Goal: Transaction & Acquisition: Purchase product/service

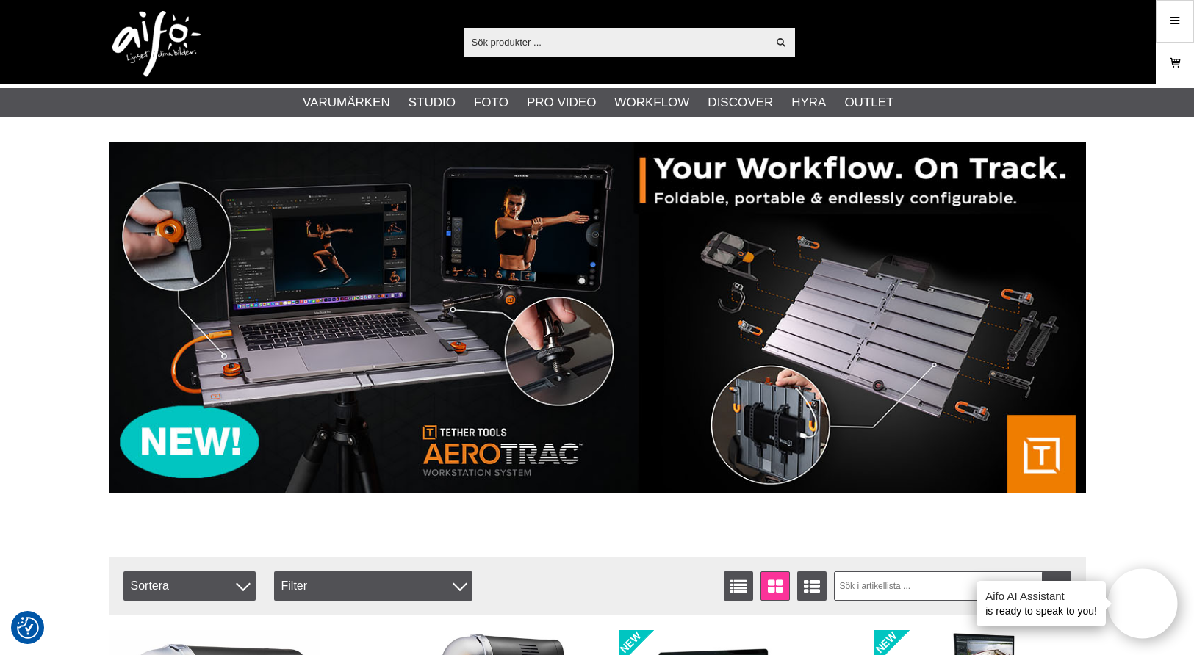
click at [1183, 65] on link "Varukorg" at bounding box center [1175, 63] width 37 height 35
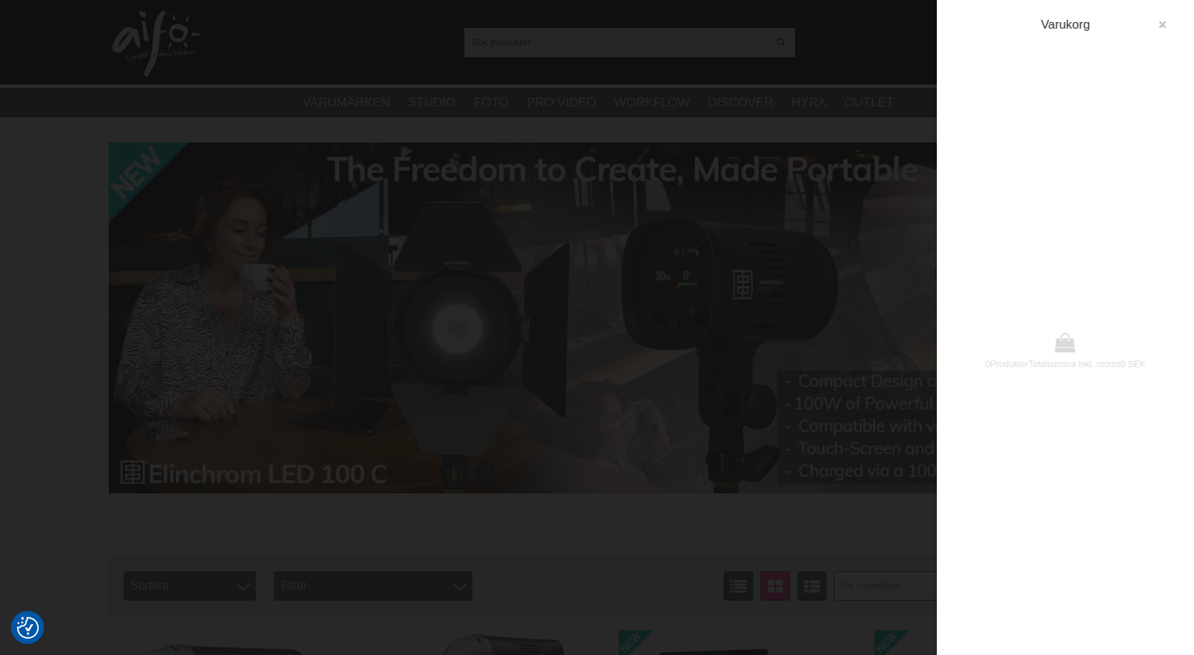
click at [1163, 18] on button "button" at bounding box center [1162, 25] width 26 height 26
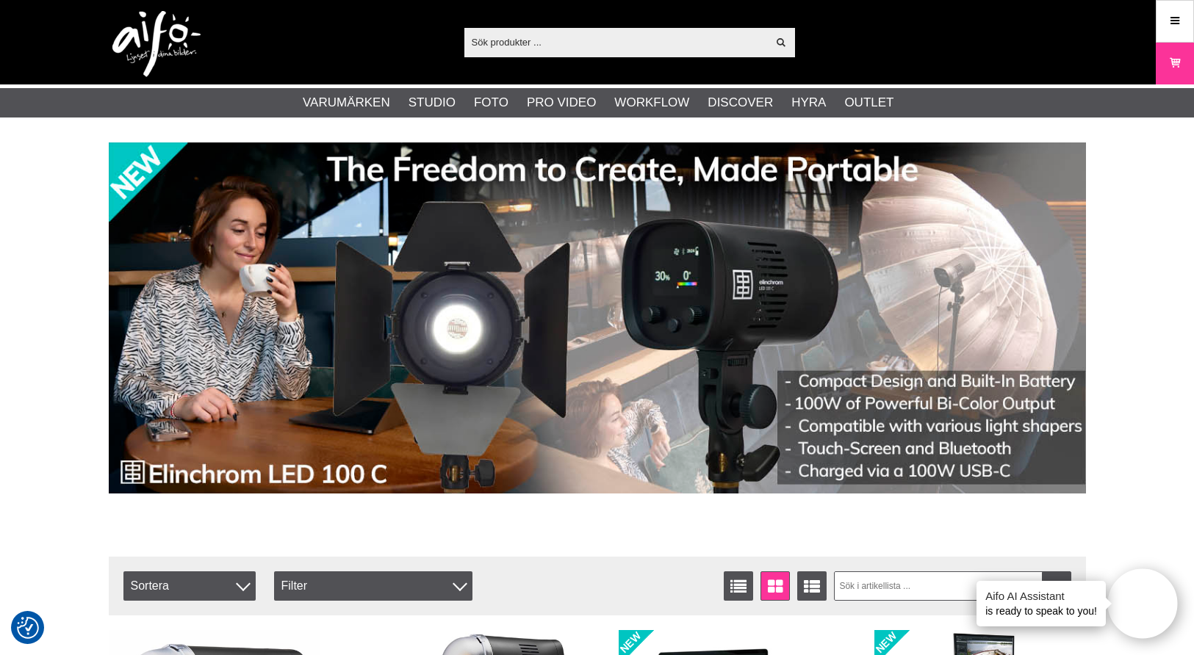
click at [544, 42] on input "text" at bounding box center [615, 42] width 303 height 22
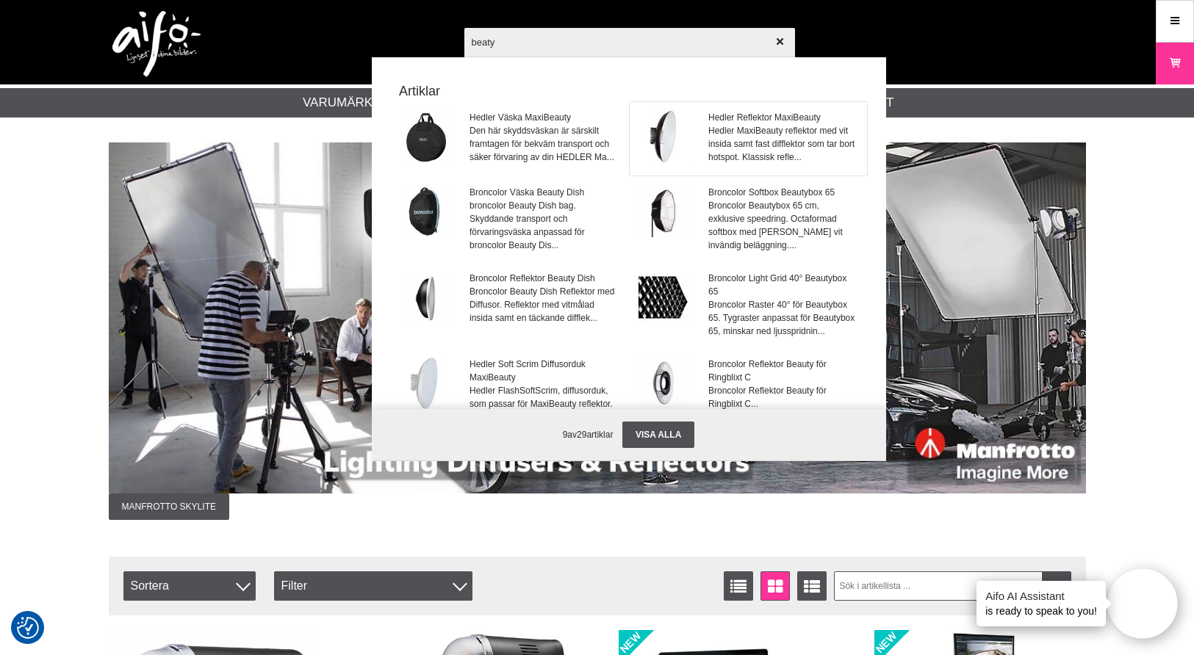
type input "beaty"
click at [666, 135] on img at bounding box center [664, 136] width 51 height 51
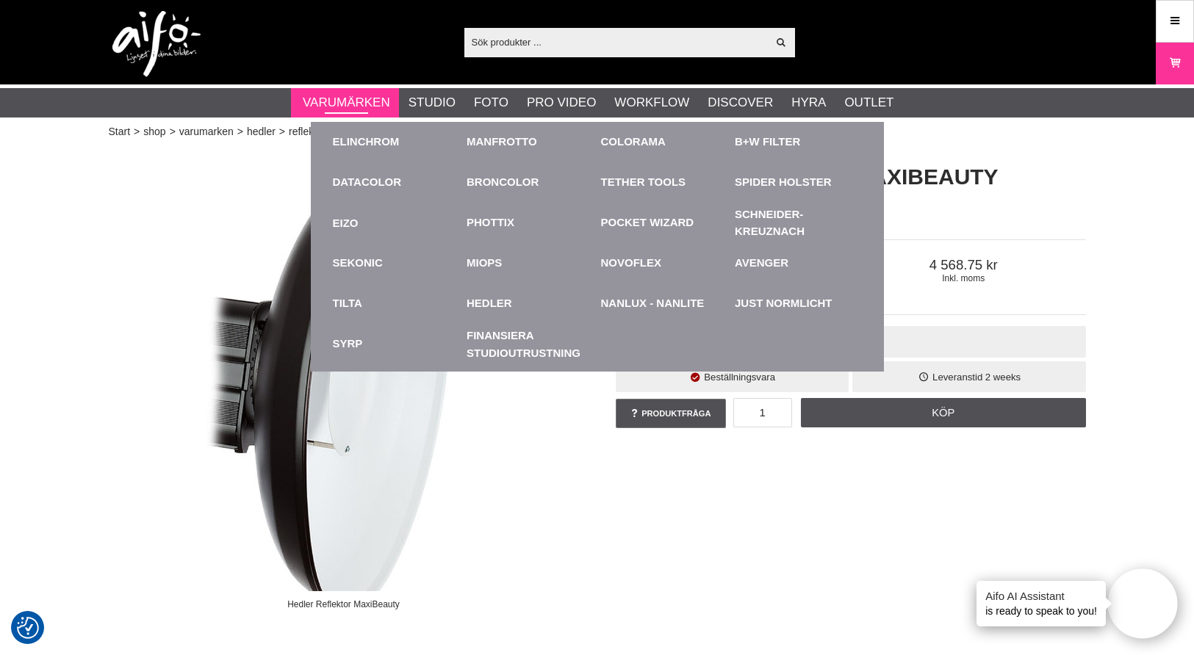
click at [364, 97] on link "Varumärken" at bounding box center [346, 102] width 87 height 19
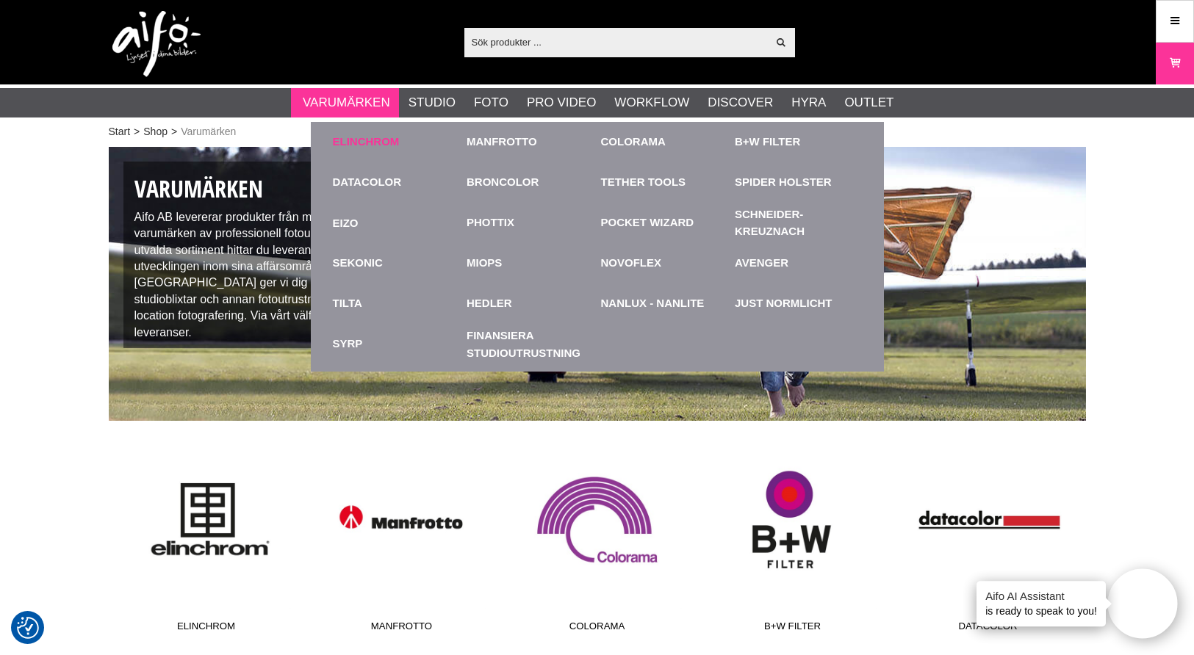
click at [357, 137] on link "Elinchrom" at bounding box center [366, 142] width 67 height 17
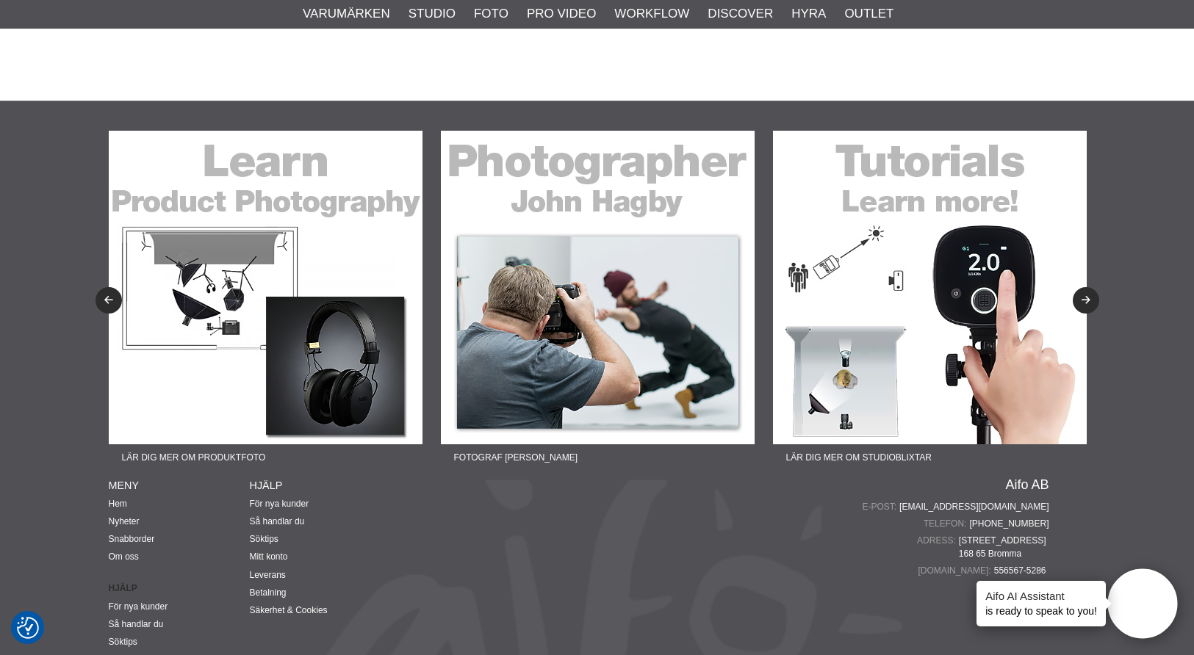
scroll to position [1375, 0]
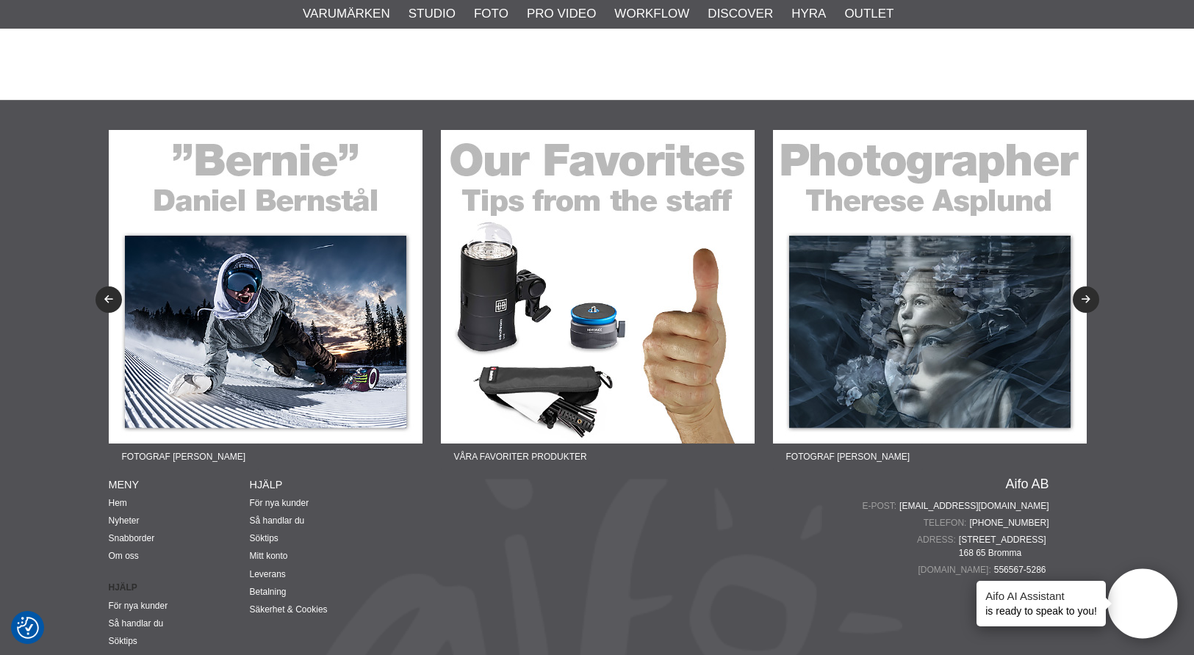
click at [327, 351] on img at bounding box center [266, 287] width 314 height 314
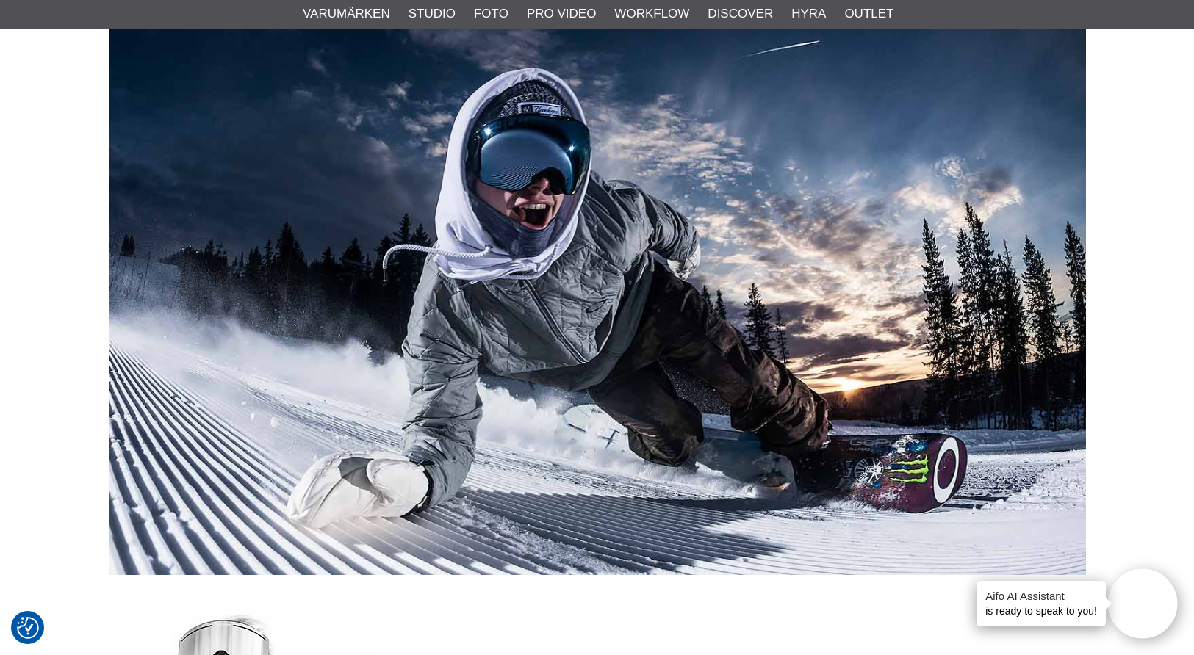
scroll to position [188, 0]
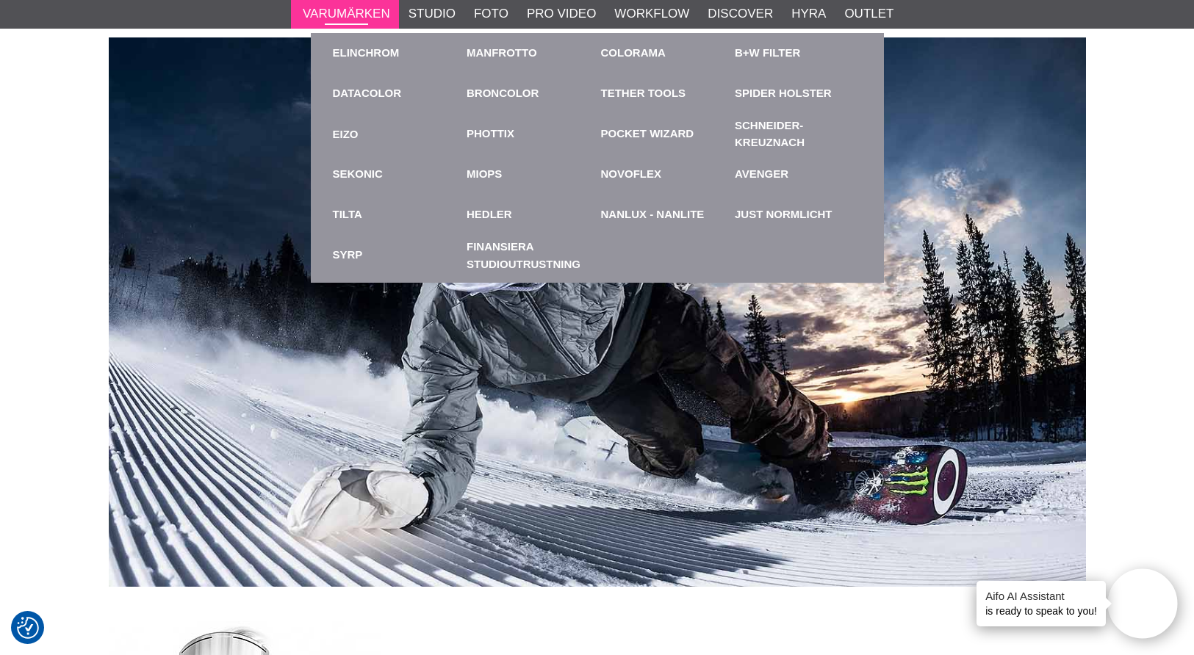
click at [365, 16] on link "Varumärken" at bounding box center [346, 13] width 87 height 19
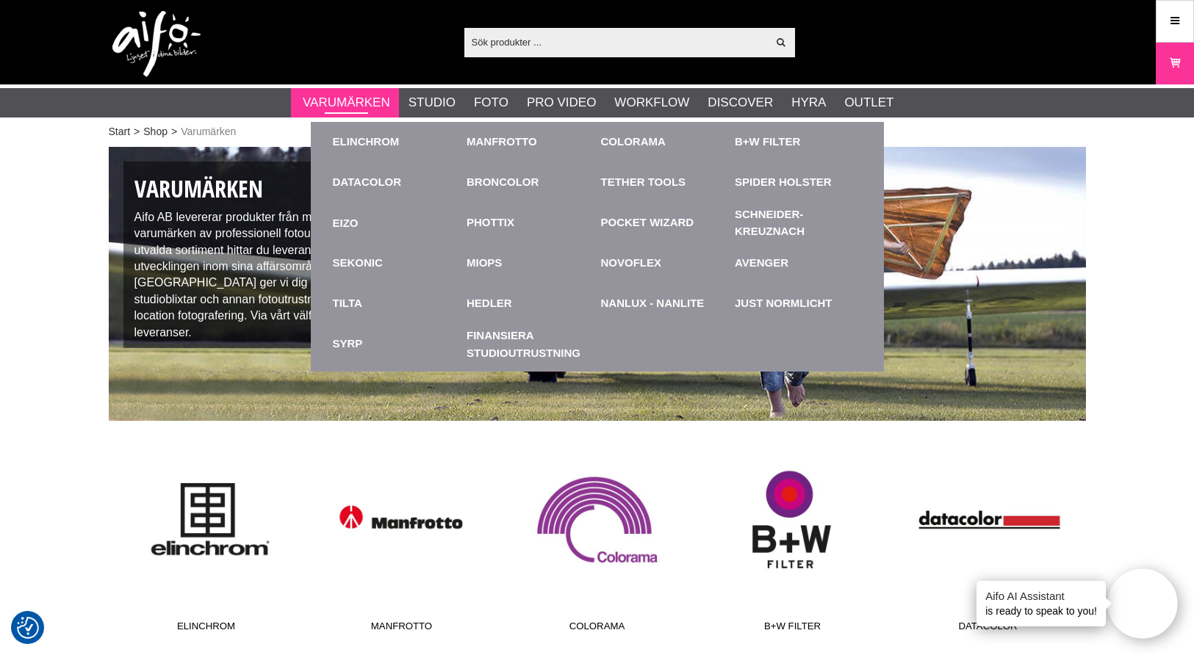
click at [340, 97] on link "Varumärken" at bounding box center [346, 102] width 87 height 19
click at [355, 143] on link "Elinchrom" at bounding box center [366, 142] width 67 height 17
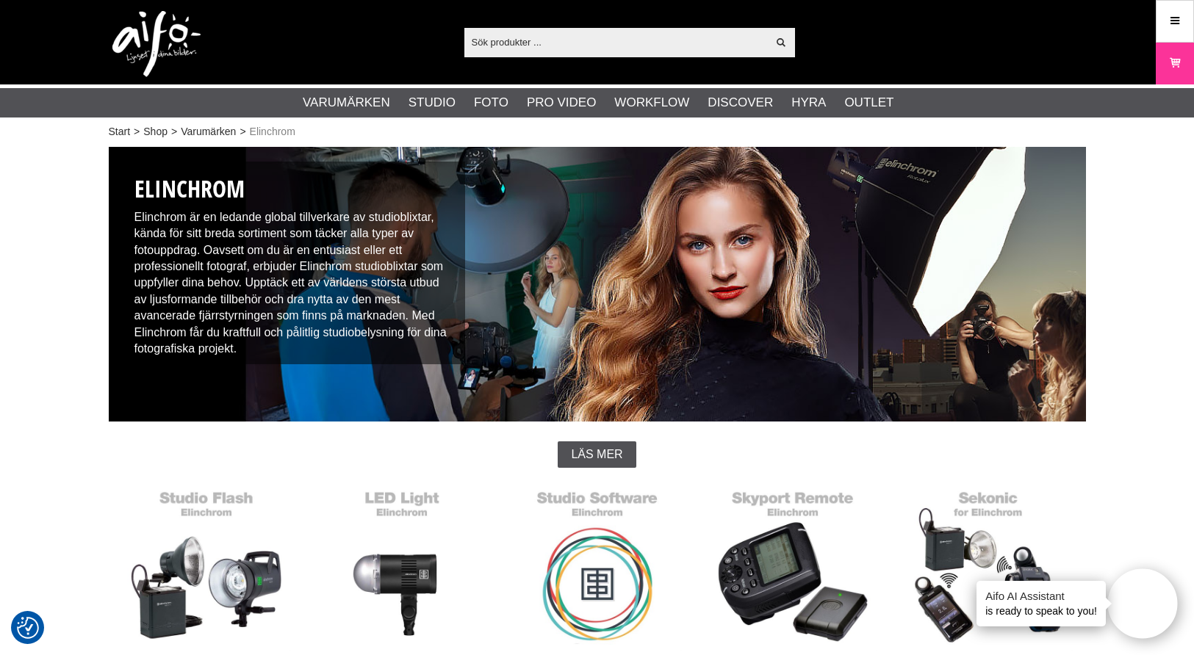
click at [573, 42] on input "text" at bounding box center [615, 42] width 303 height 22
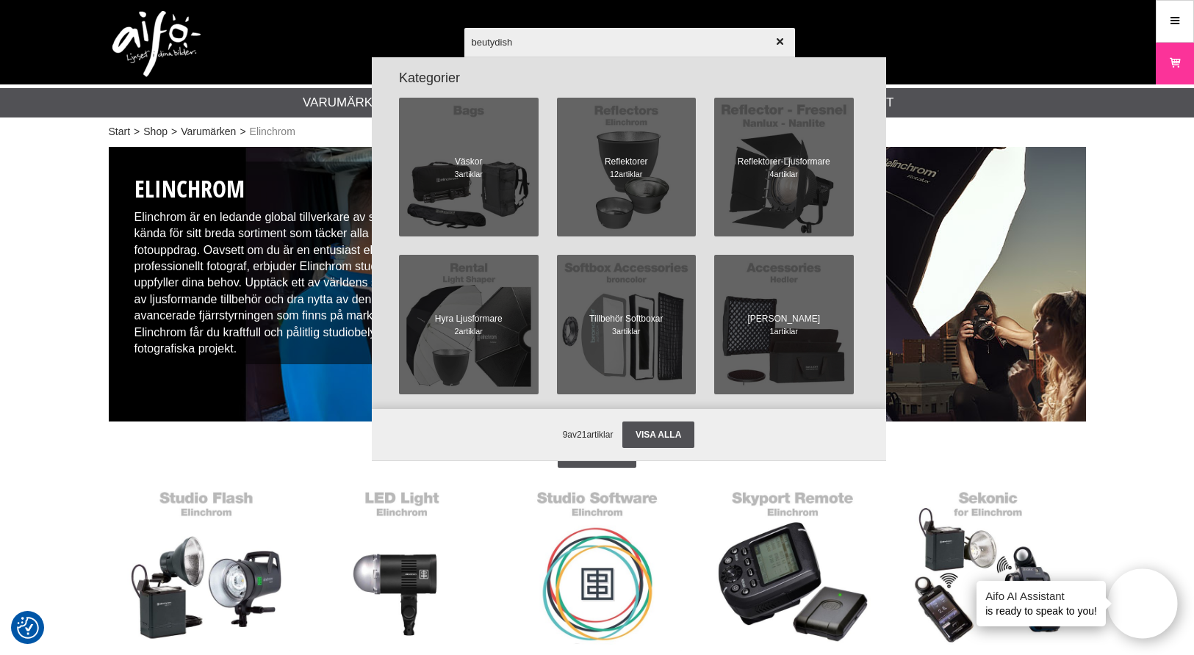
scroll to position [502, 0]
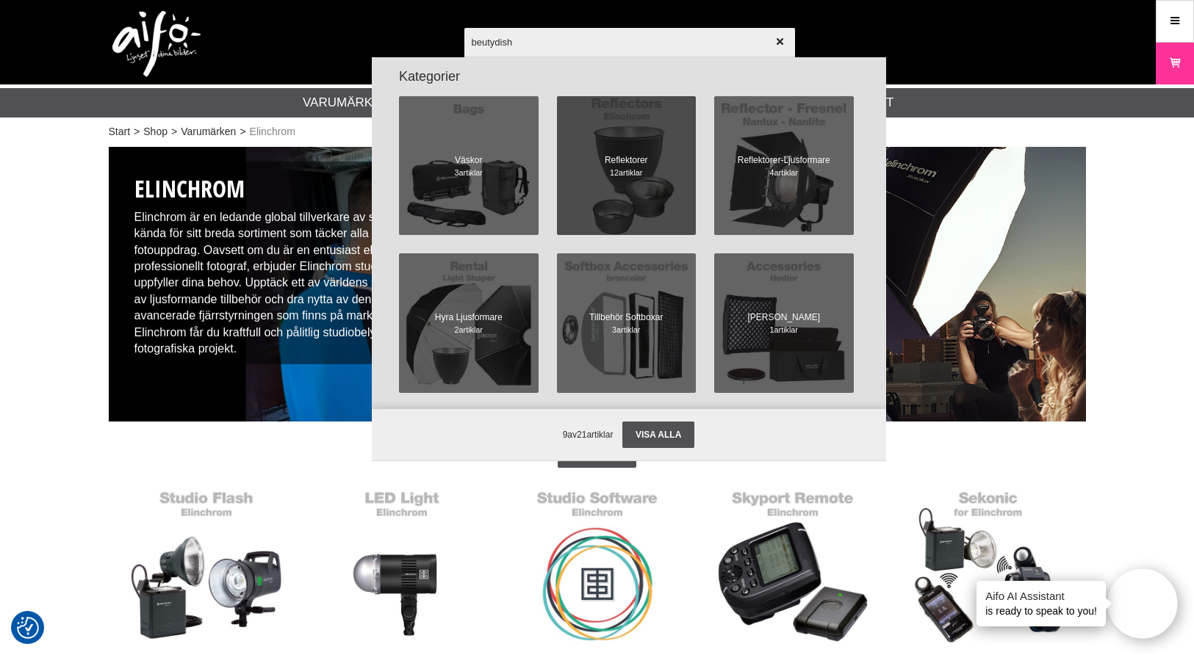
type input "beutydish"
click at [617, 196] on span at bounding box center [626, 166] width 153 height 153
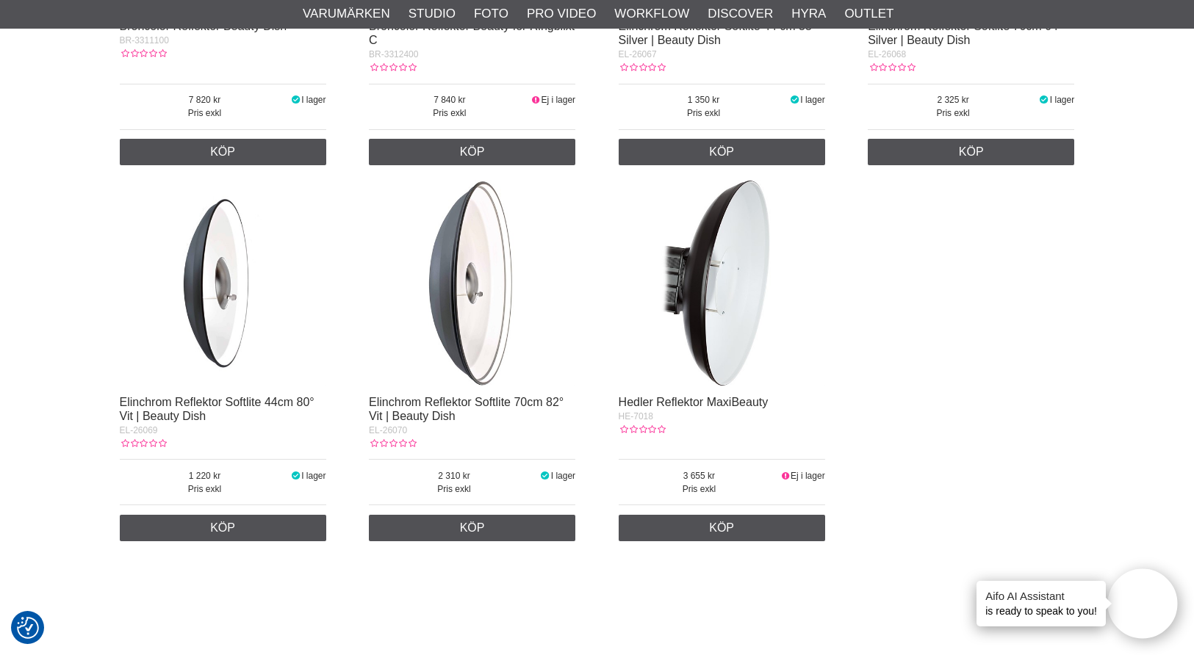
scroll to position [528, 0]
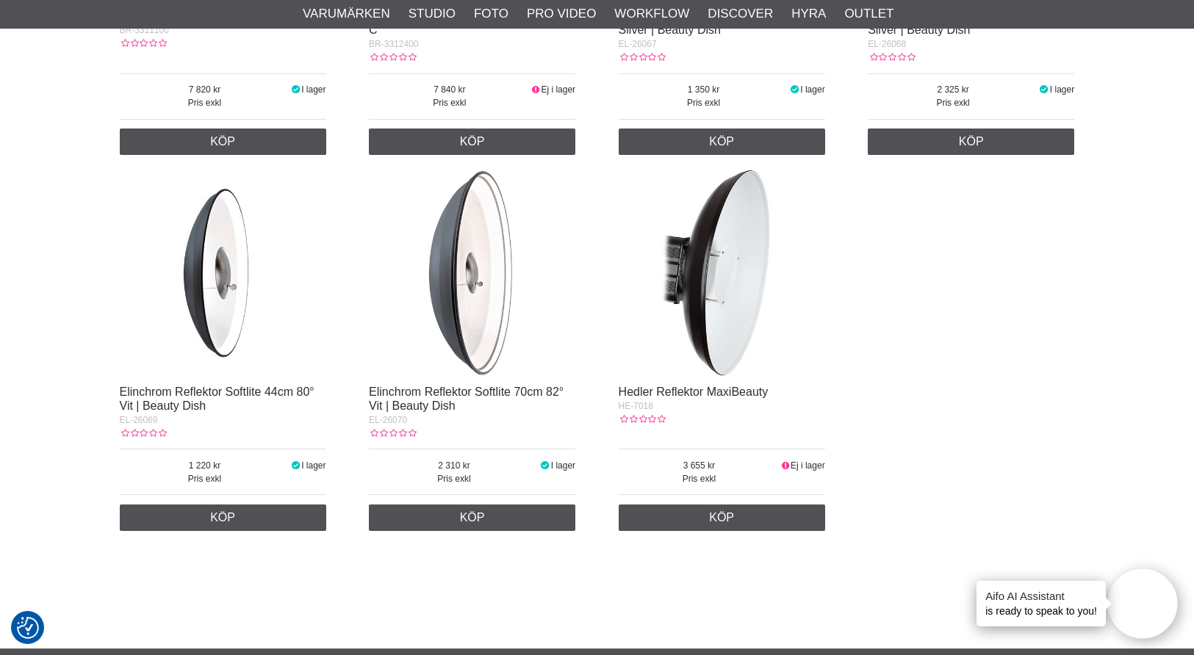
click at [206, 301] on img at bounding box center [223, 273] width 206 height 206
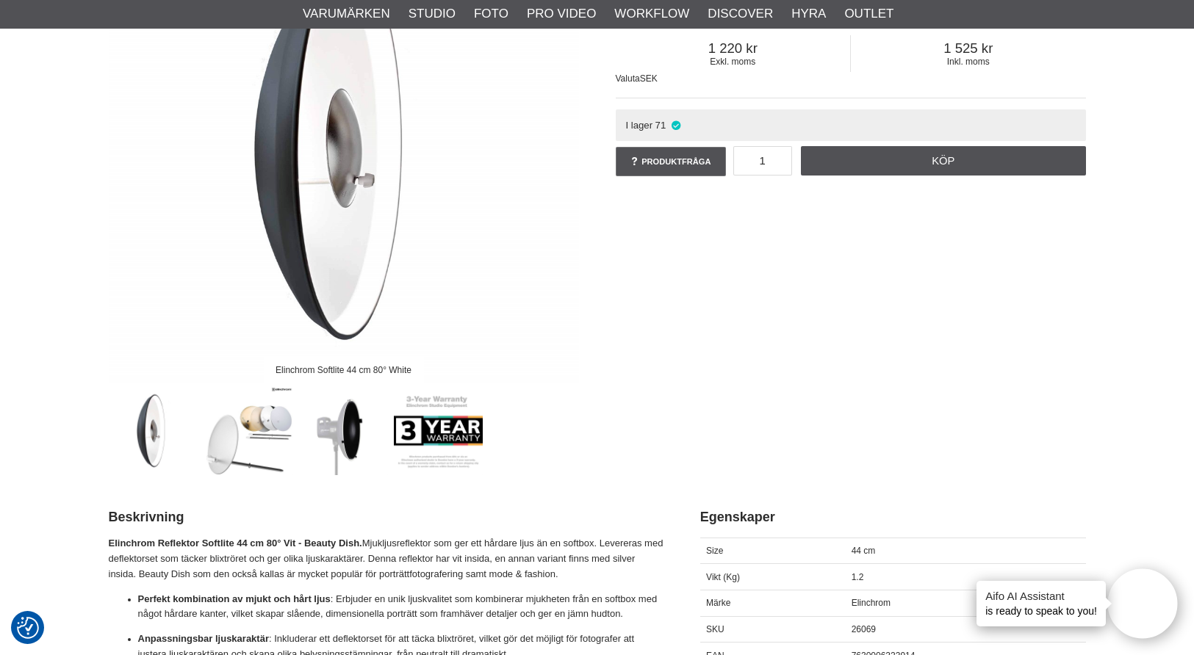
scroll to position [235, 0]
click at [351, 434] on img at bounding box center [343, 430] width 89 height 89
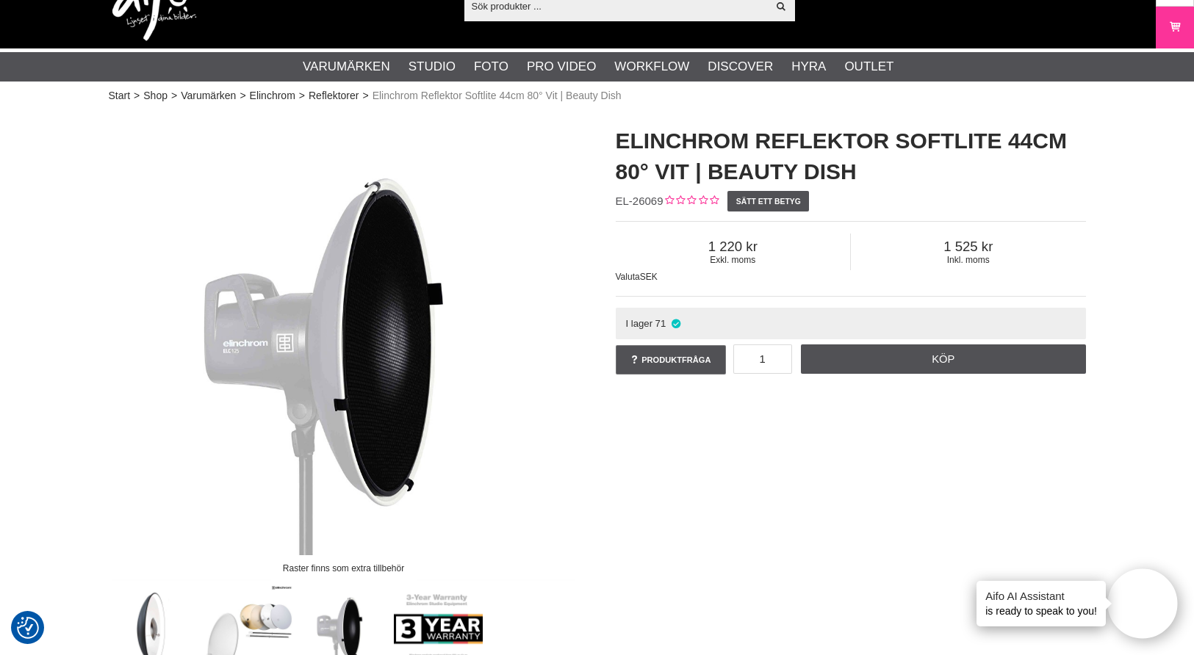
scroll to position [42, 0]
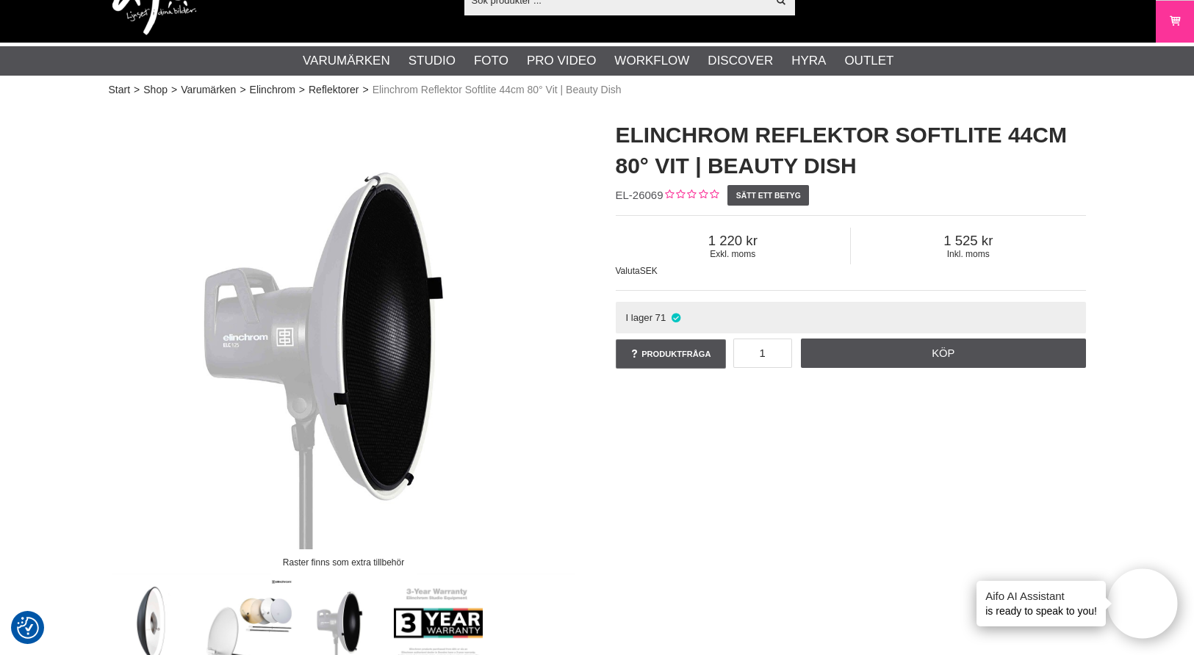
click at [389, 366] on img at bounding box center [344, 340] width 470 height 470
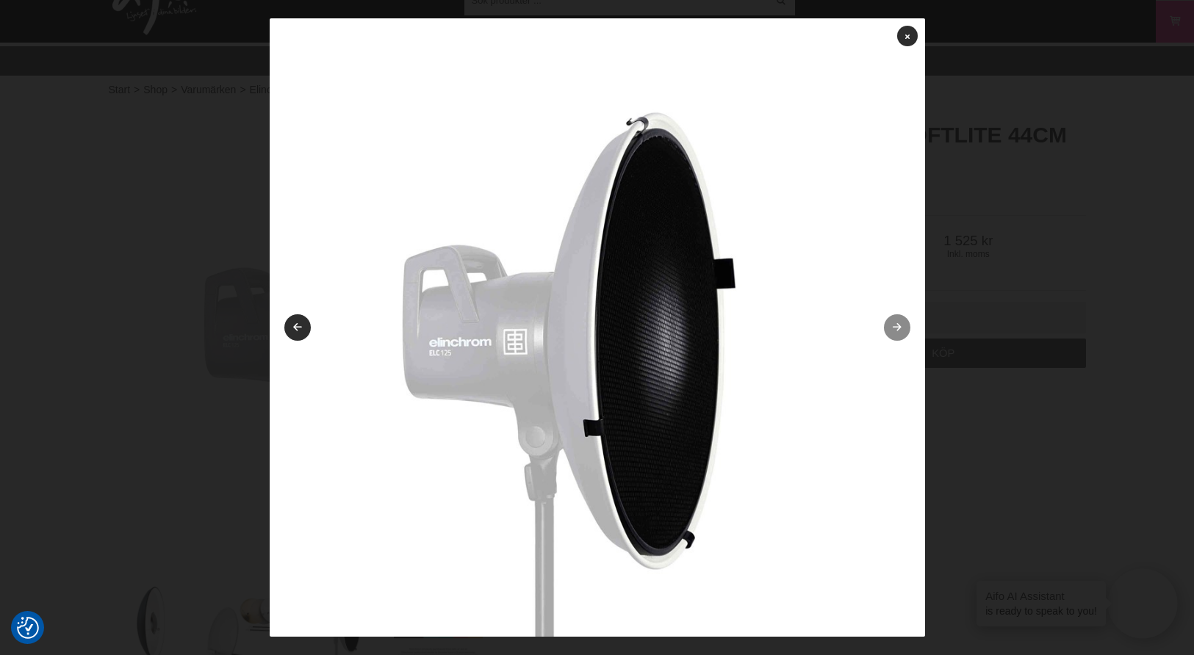
click at [894, 323] on icon at bounding box center [897, 328] width 12 height 10
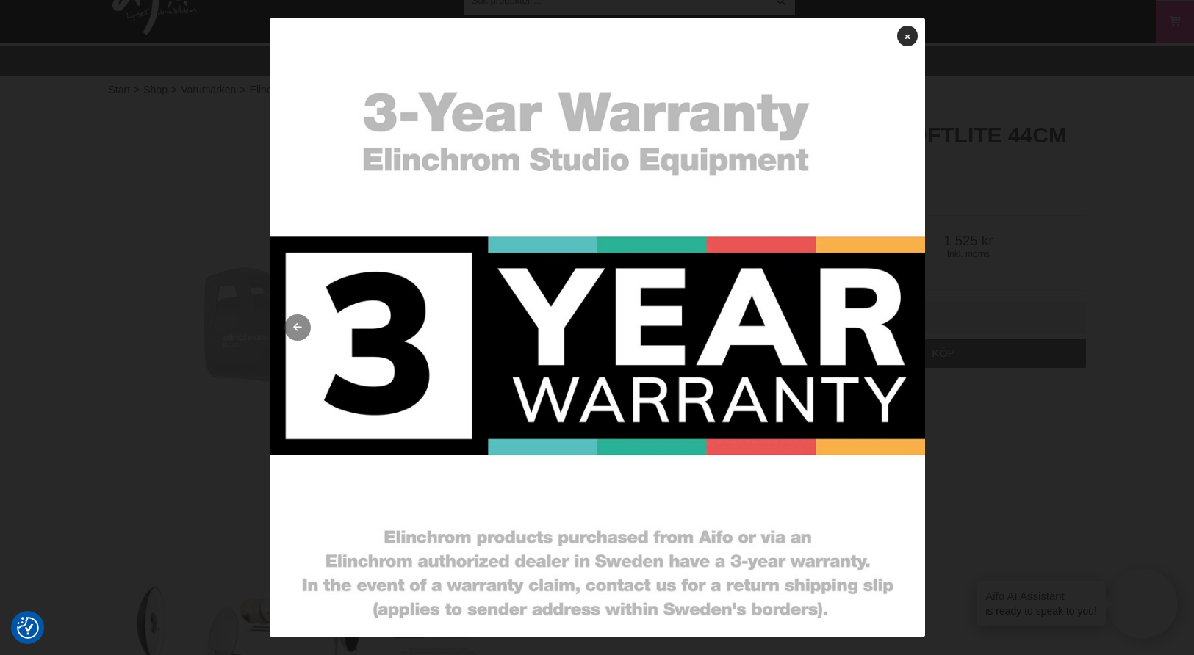
click at [293, 327] on link at bounding box center [297, 328] width 26 height 26
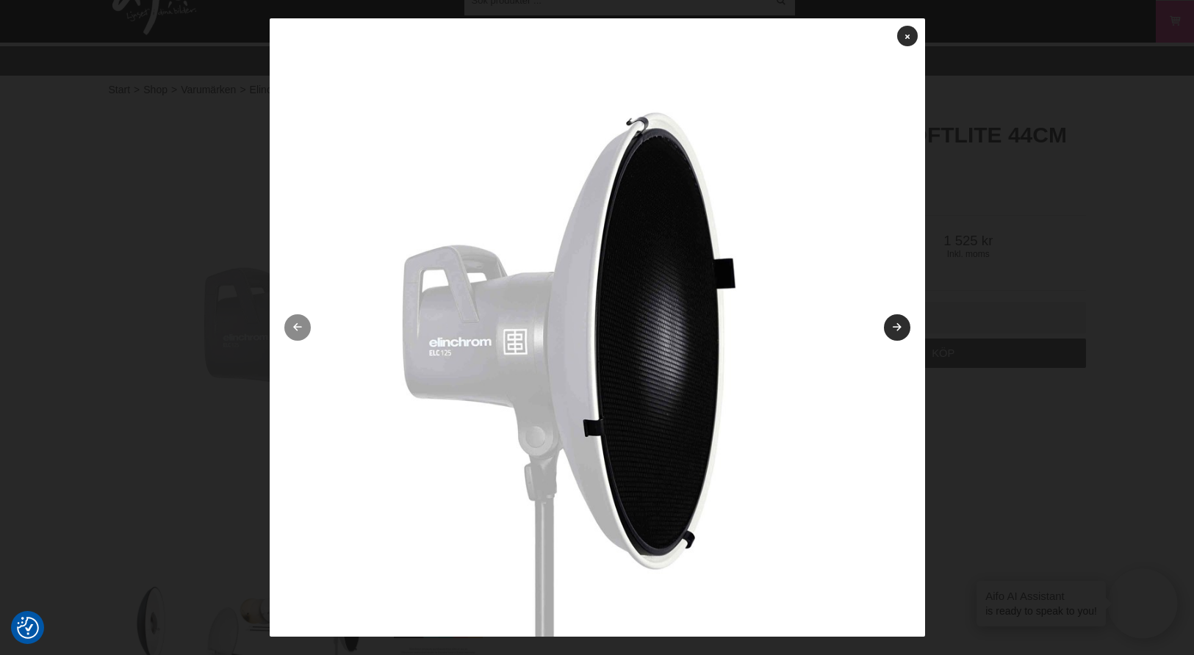
click at [301, 328] on link at bounding box center [297, 328] width 26 height 26
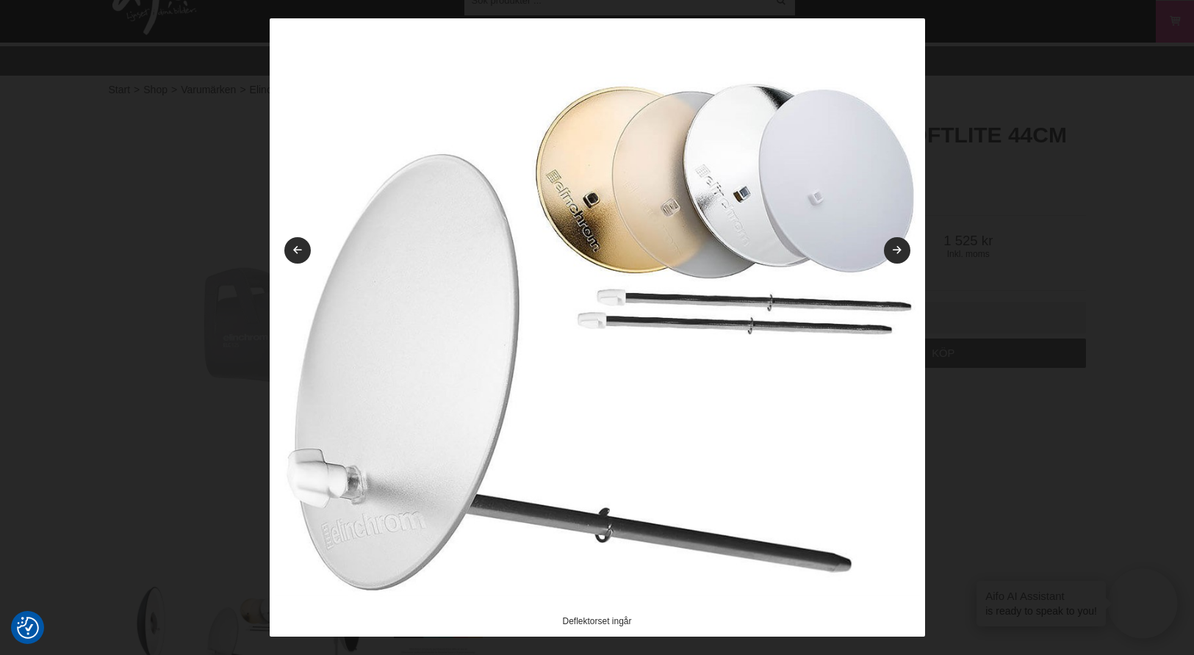
scroll to position [87, 0]
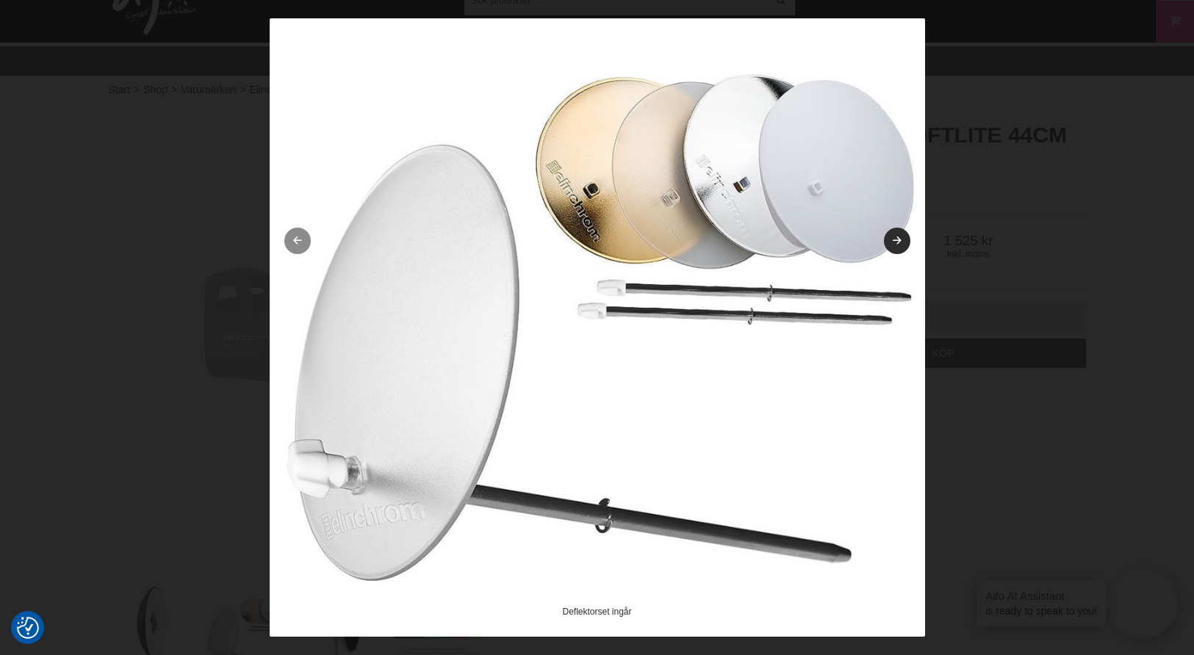
click at [298, 242] on icon at bounding box center [297, 242] width 12 height 10
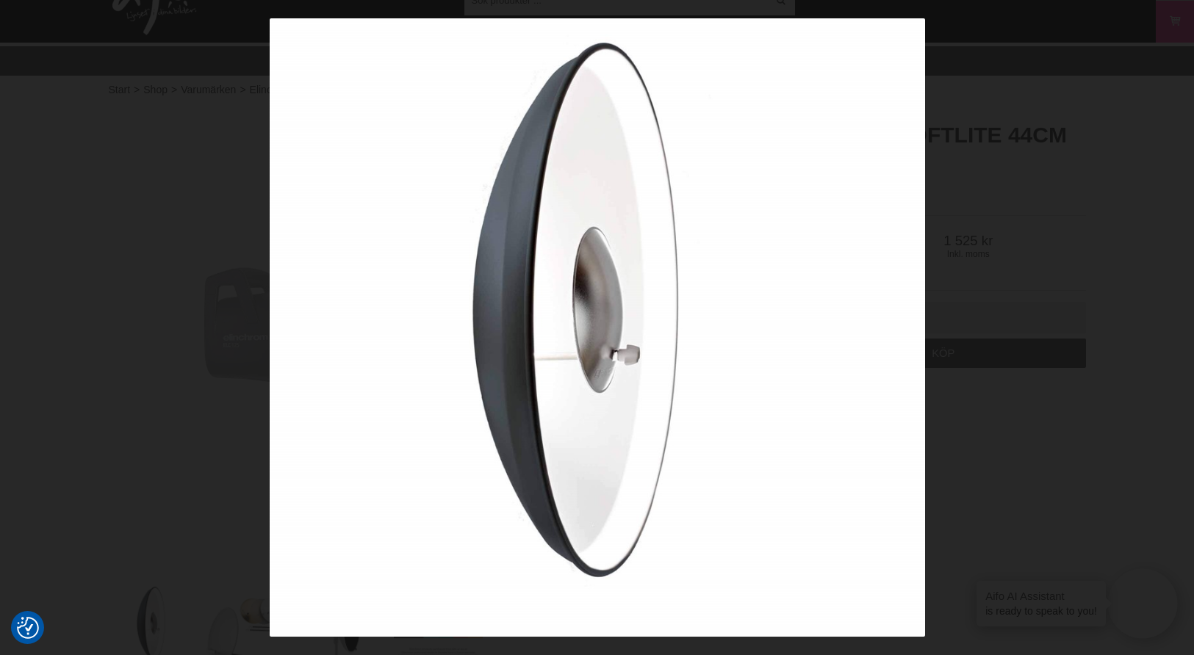
click at [267, 217] on div at bounding box center [597, 327] width 1194 height 655
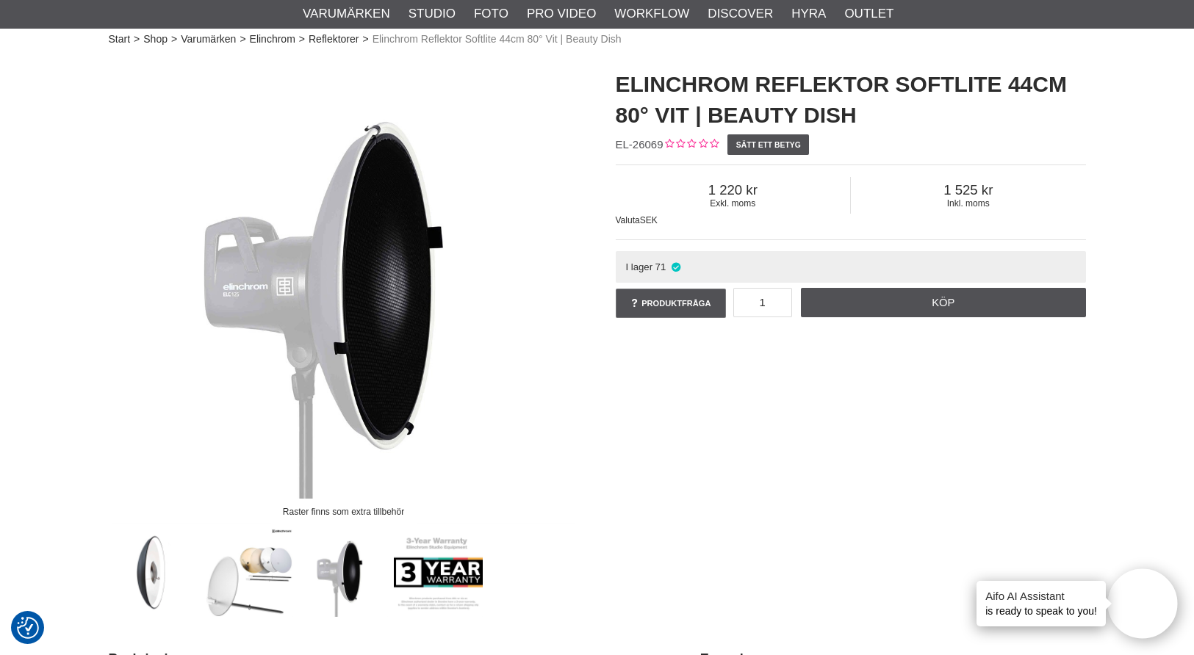
scroll to position [93, 0]
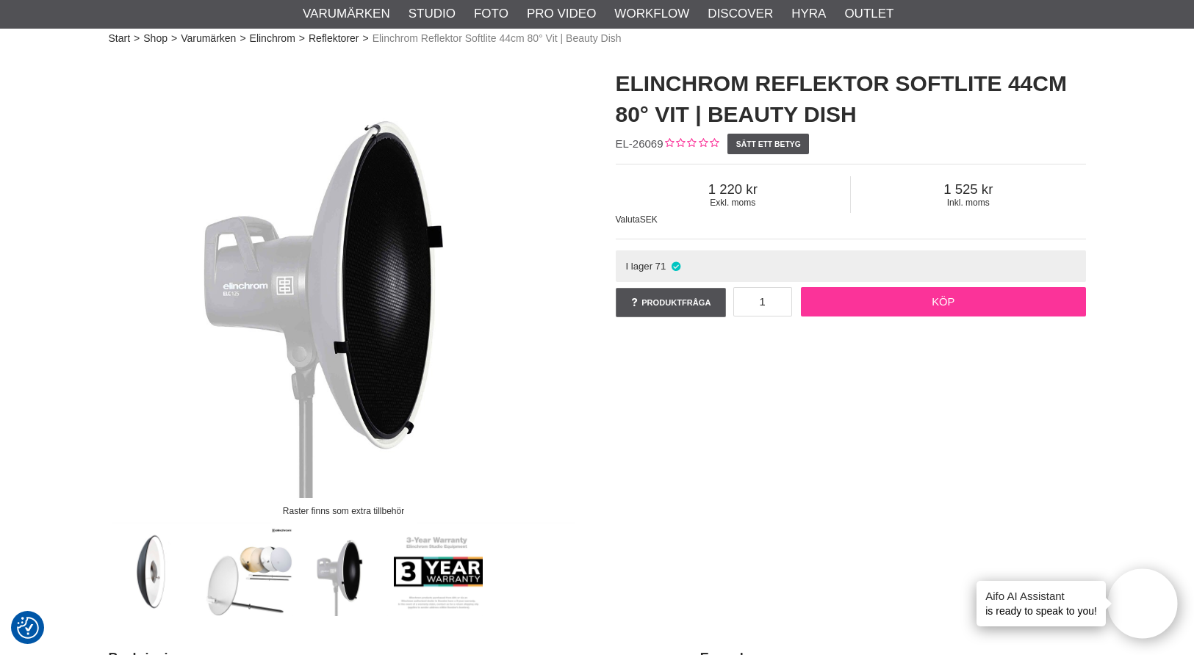
click at [951, 309] on link "Köp" at bounding box center [943, 301] width 285 height 29
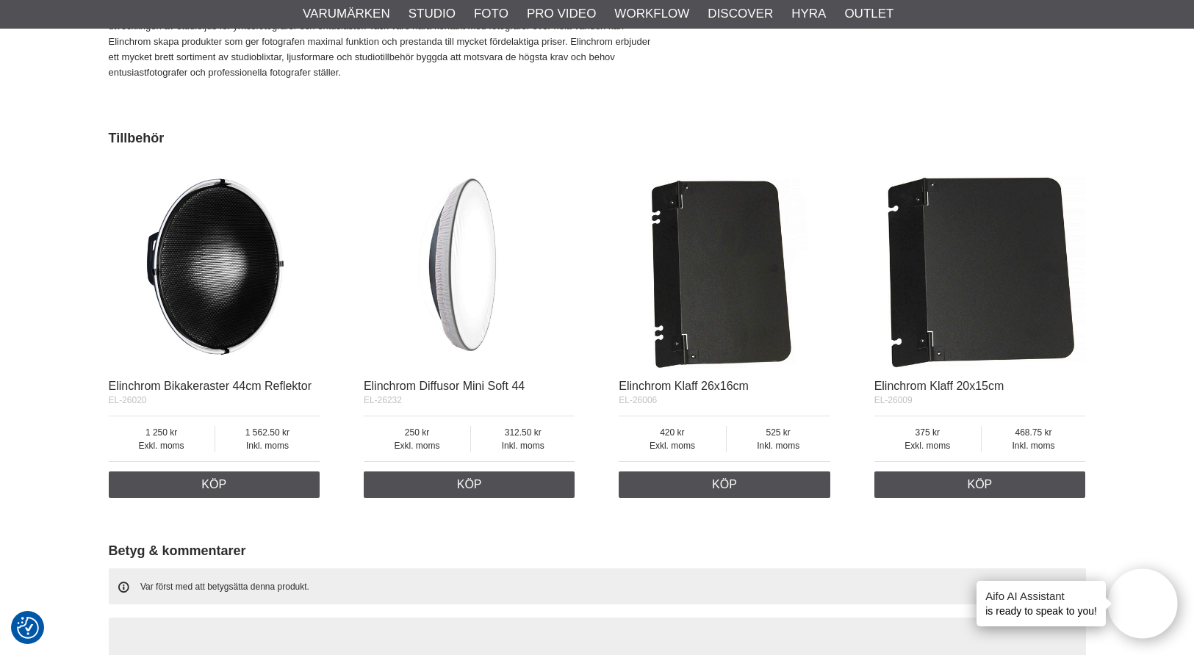
scroll to position [1201, 0]
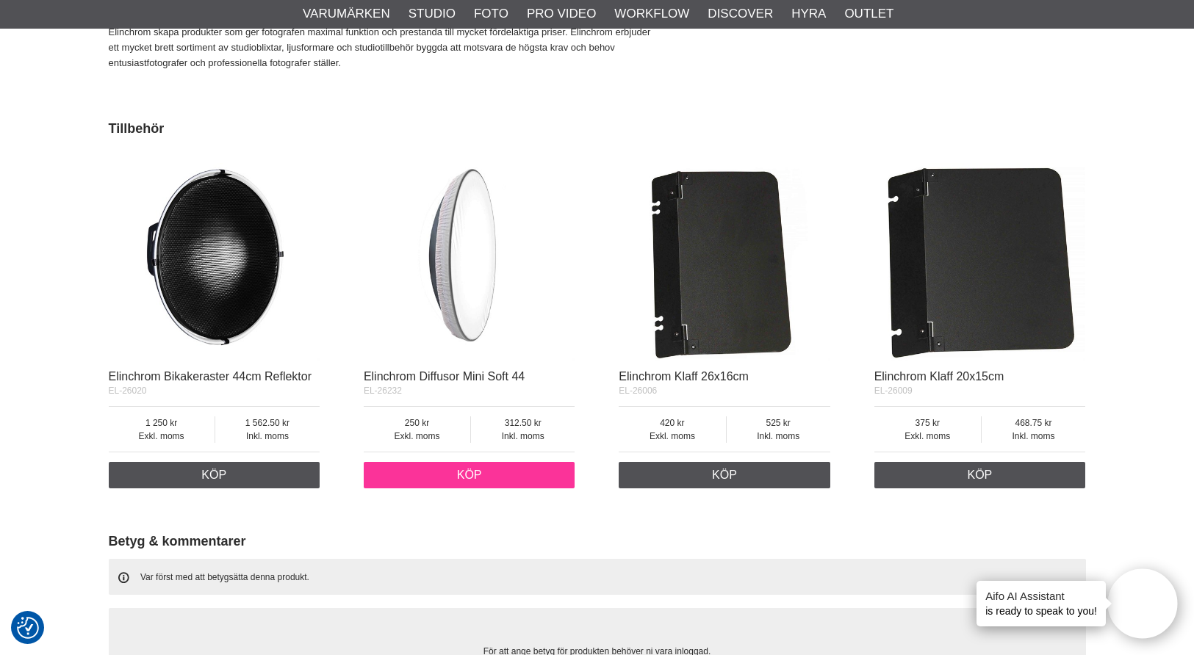
click at [478, 478] on link "Köp" at bounding box center [470, 475] width 212 height 26
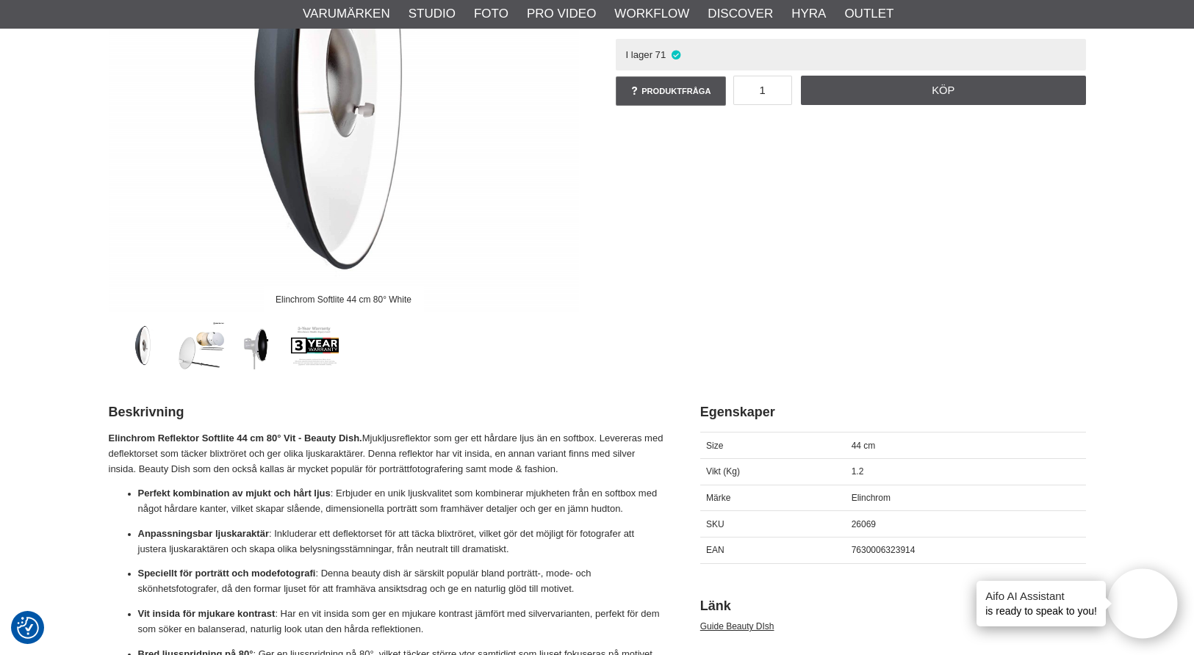
scroll to position [0, 0]
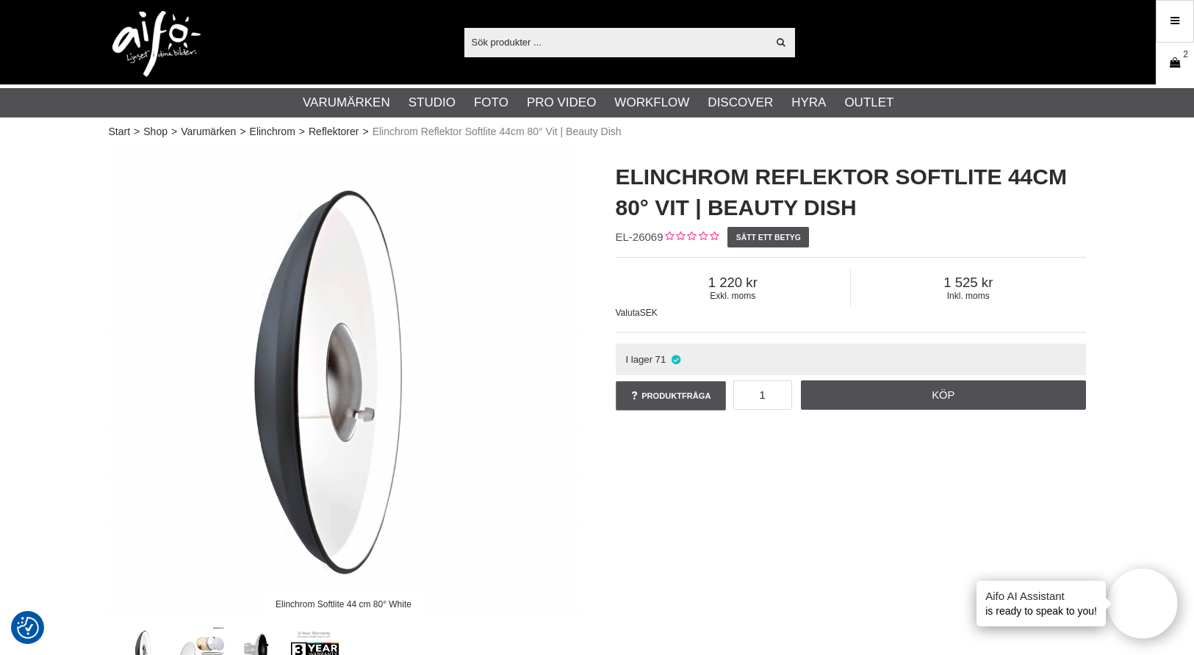
click at [1179, 60] on icon at bounding box center [1175, 63] width 15 height 16
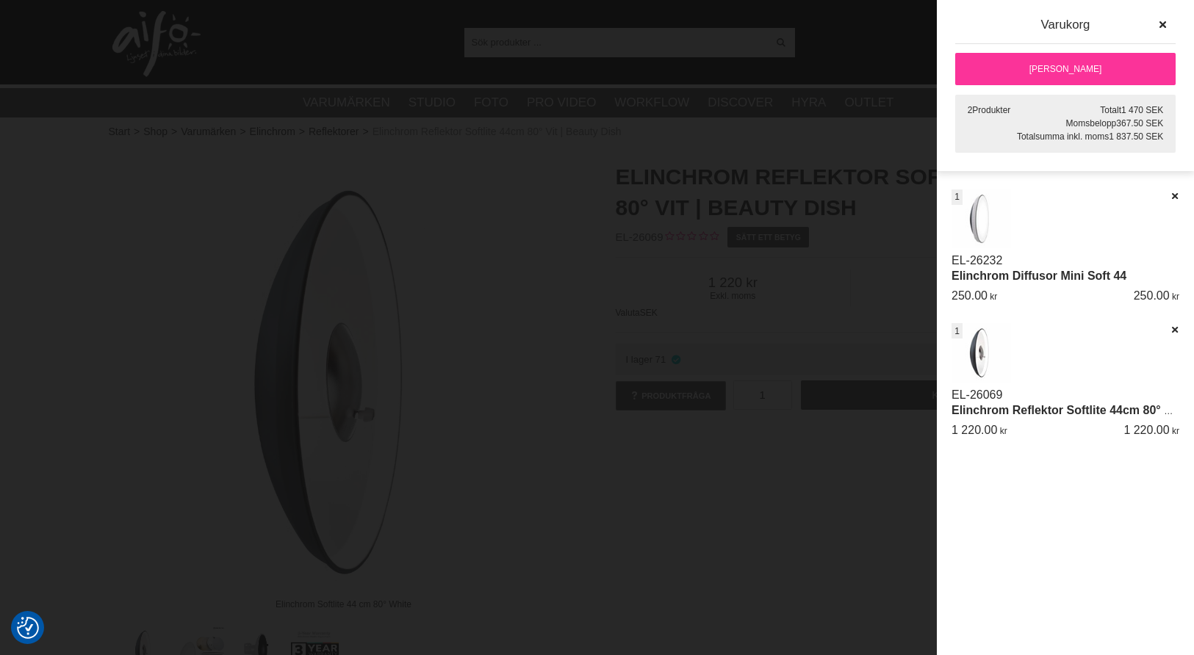
click at [1074, 69] on link "[PERSON_NAME]" at bounding box center [1065, 69] width 220 height 32
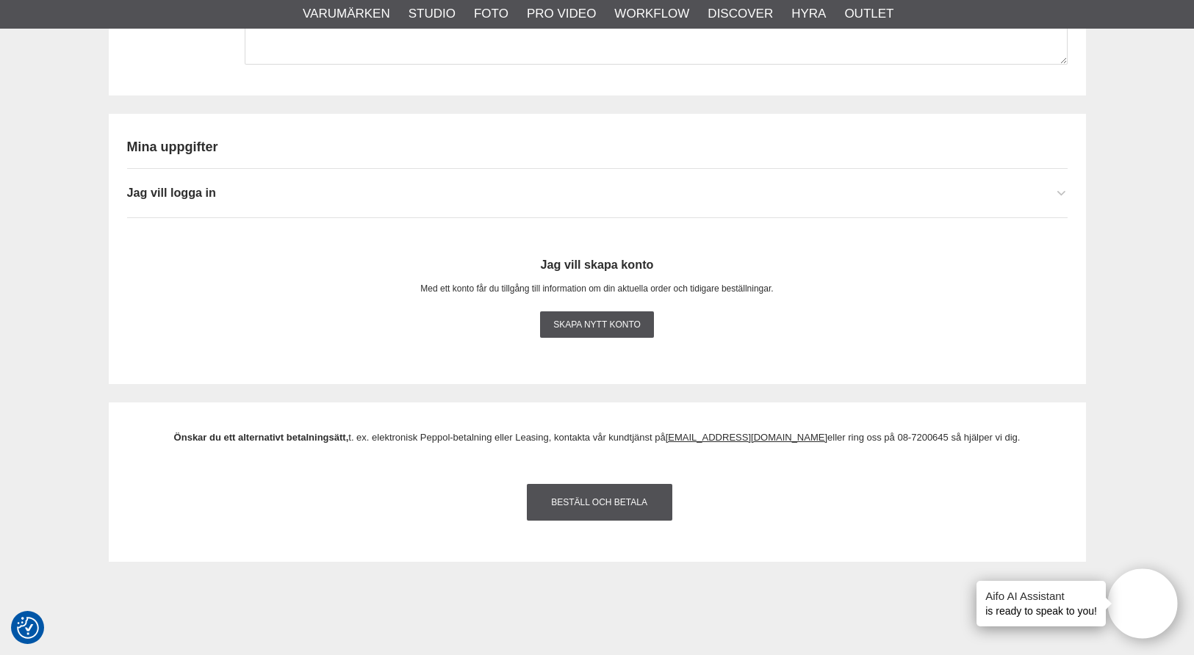
scroll to position [1503, 0]
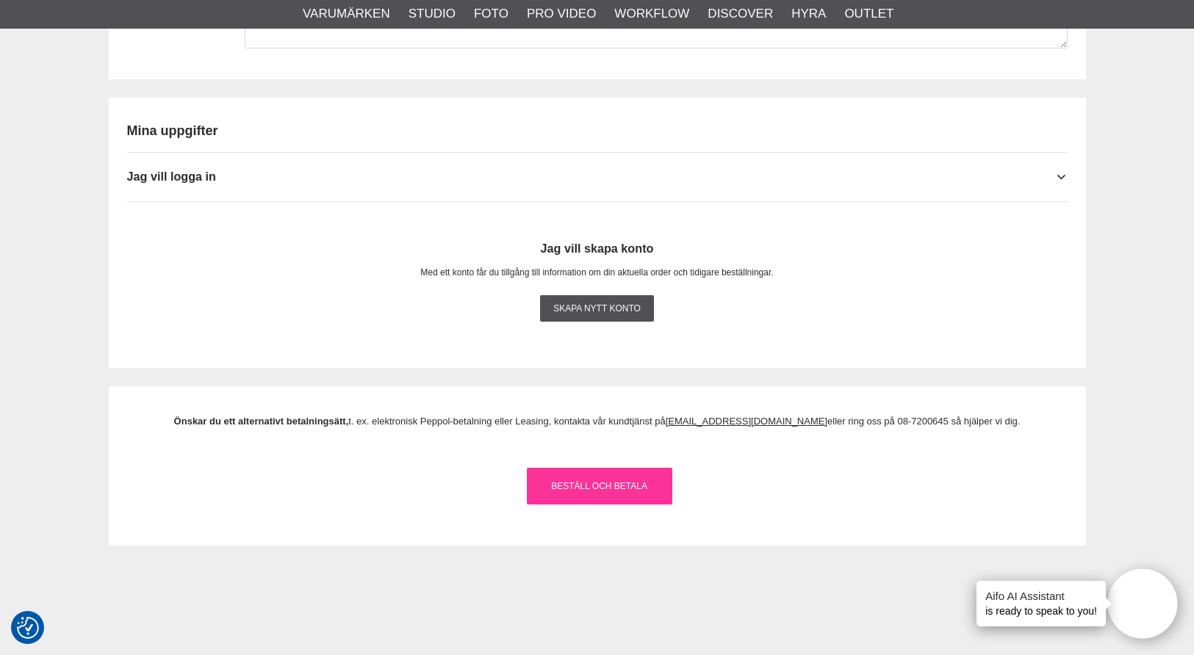
click at [603, 479] on link "Beställ och Betala" at bounding box center [599, 486] width 145 height 37
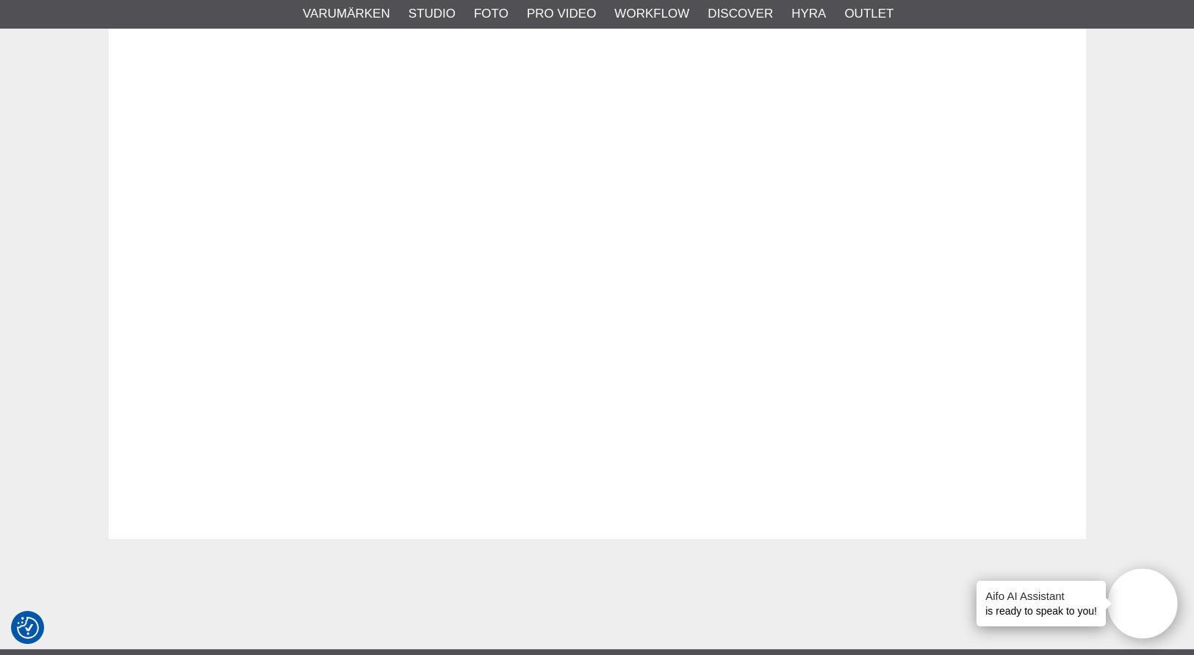
scroll to position [2319, 0]
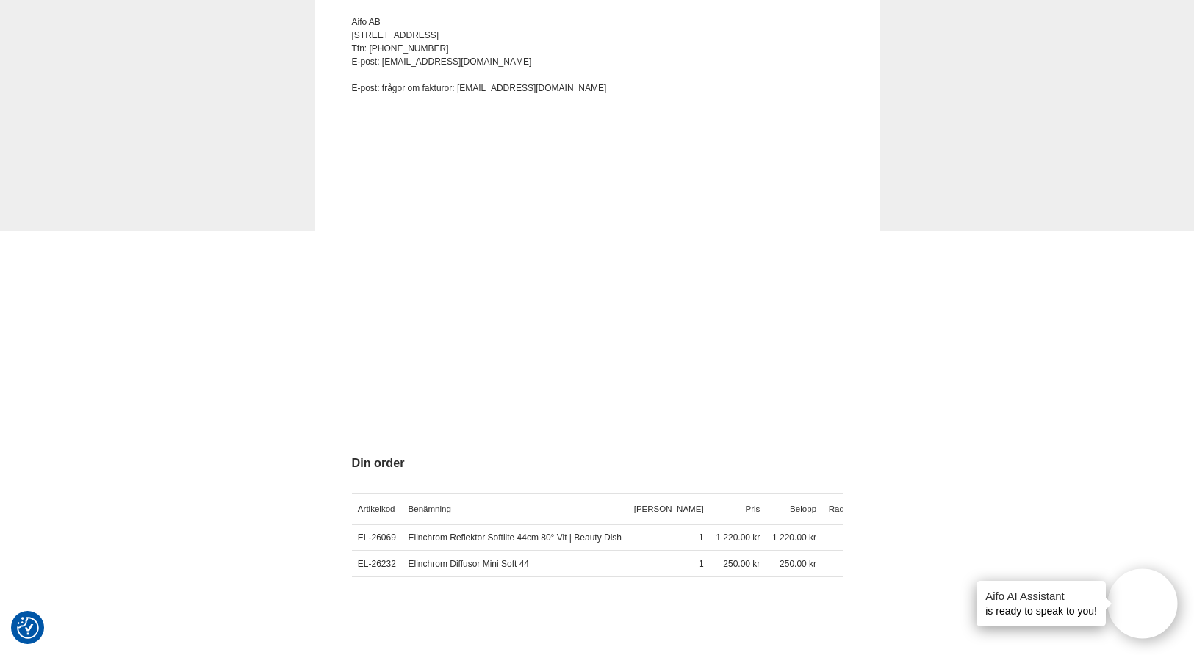
scroll to position [428, 0]
